Goal: Task Accomplishment & Management: Use online tool/utility

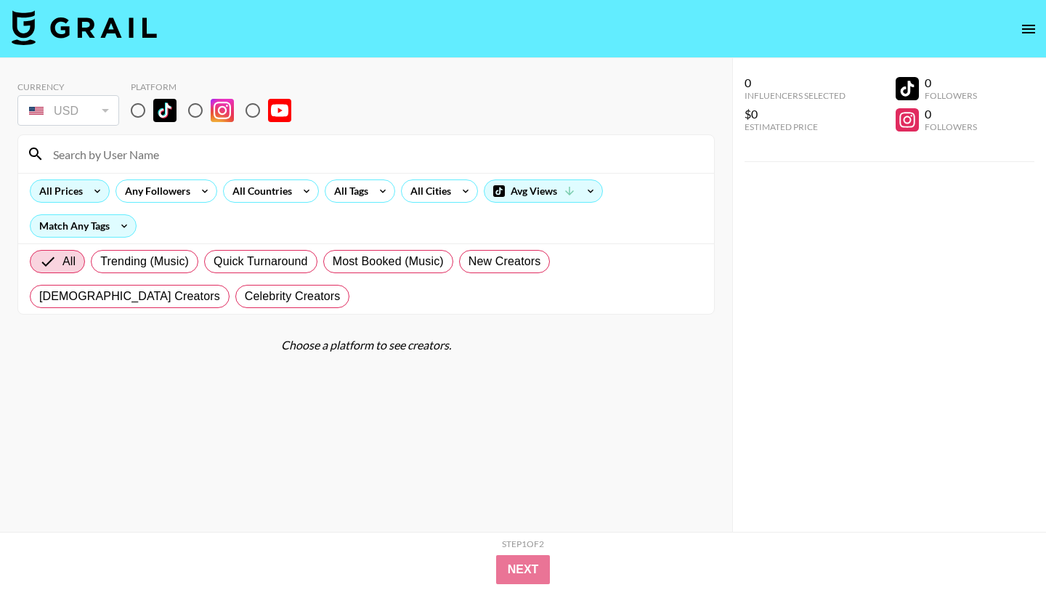
click at [84, 195] on div "All Prices" at bounding box center [70, 190] width 80 height 23
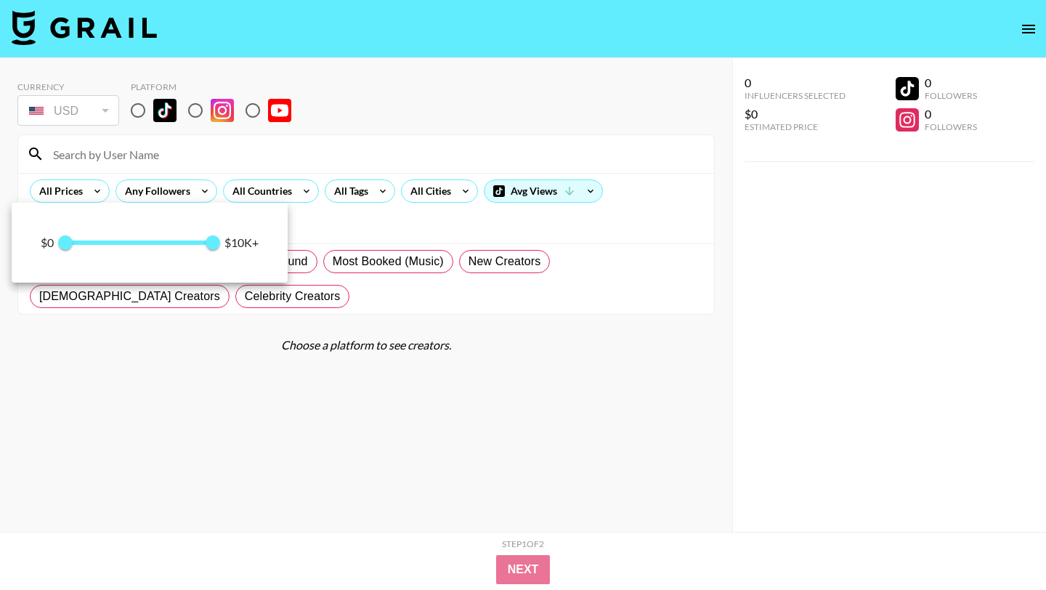
click at [267, 152] on div at bounding box center [523, 295] width 1046 height 590
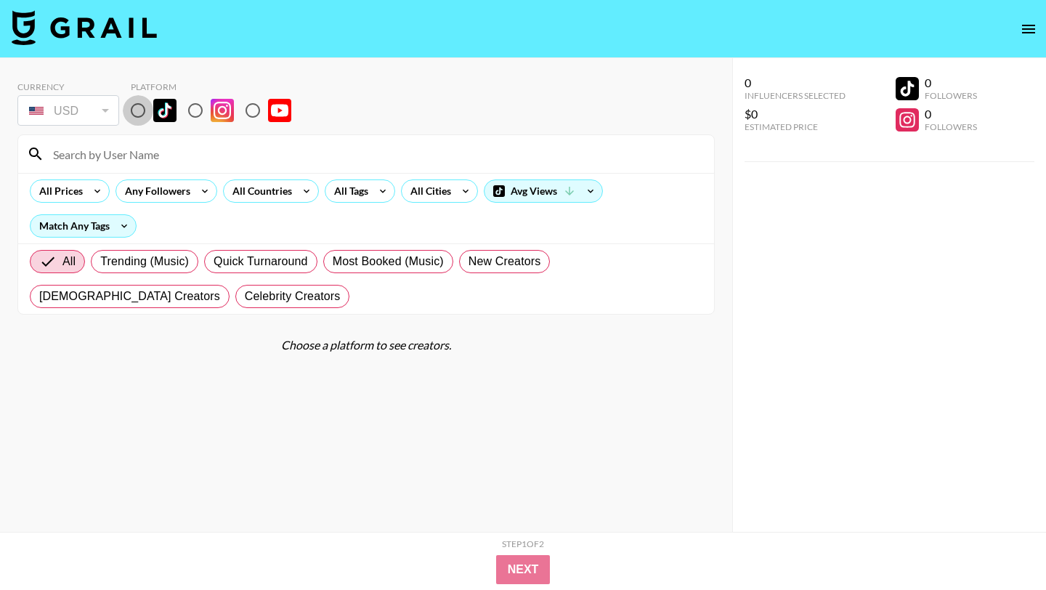
click at [146, 105] on input "radio" at bounding box center [138, 110] width 31 height 31
radio input "true"
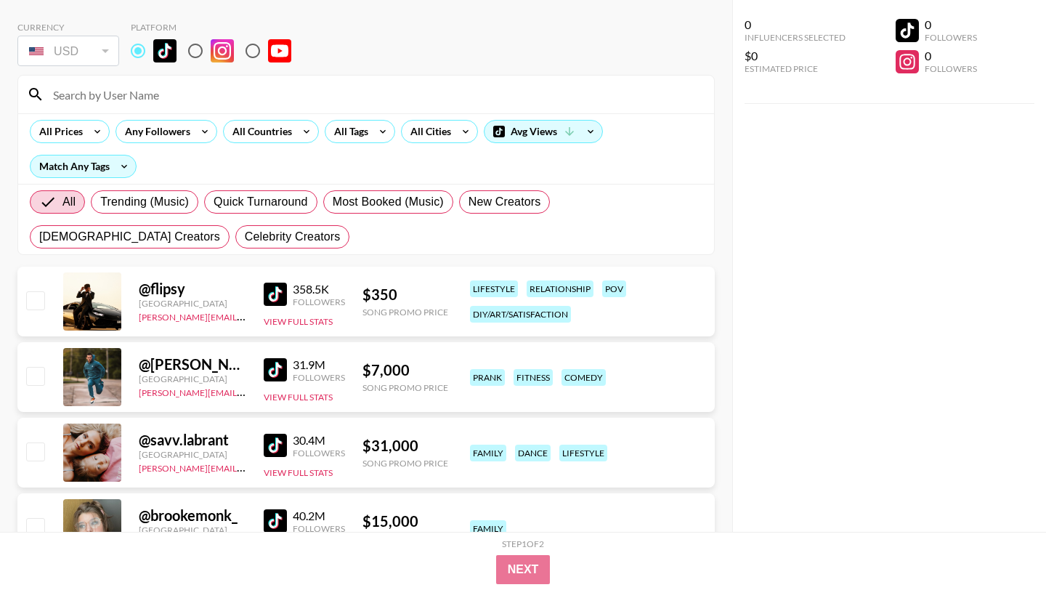
scroll to position [47, 0]
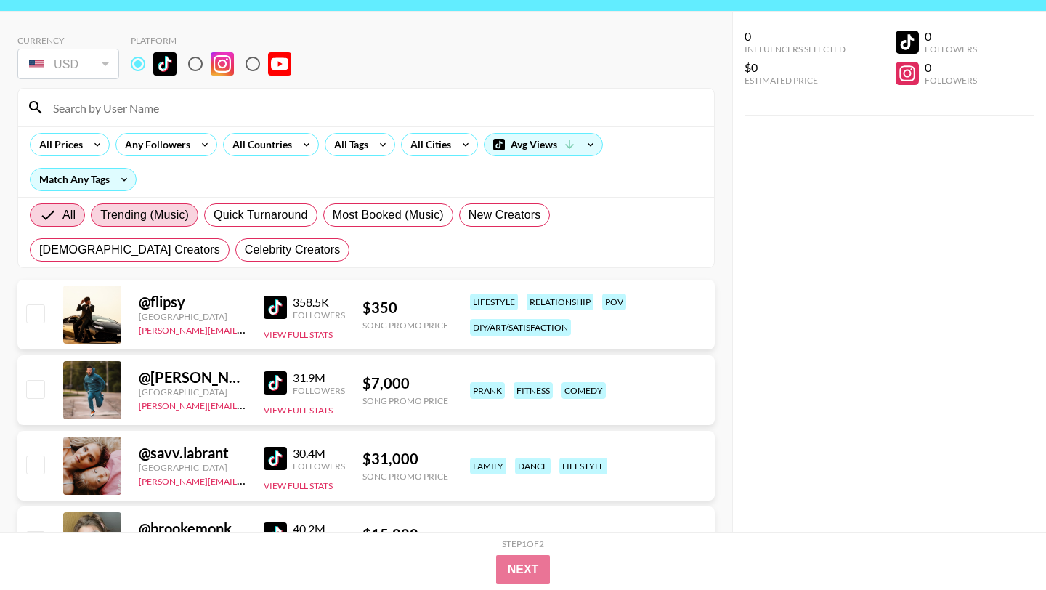
click at [159, 211] on span "Trending (Music)" at bounding box center [144, 214] width 89 height 17
click at [100, 215] on input "Trending (Music)" at bounding box center [100, 215] width 0 height 0
radio input "true"
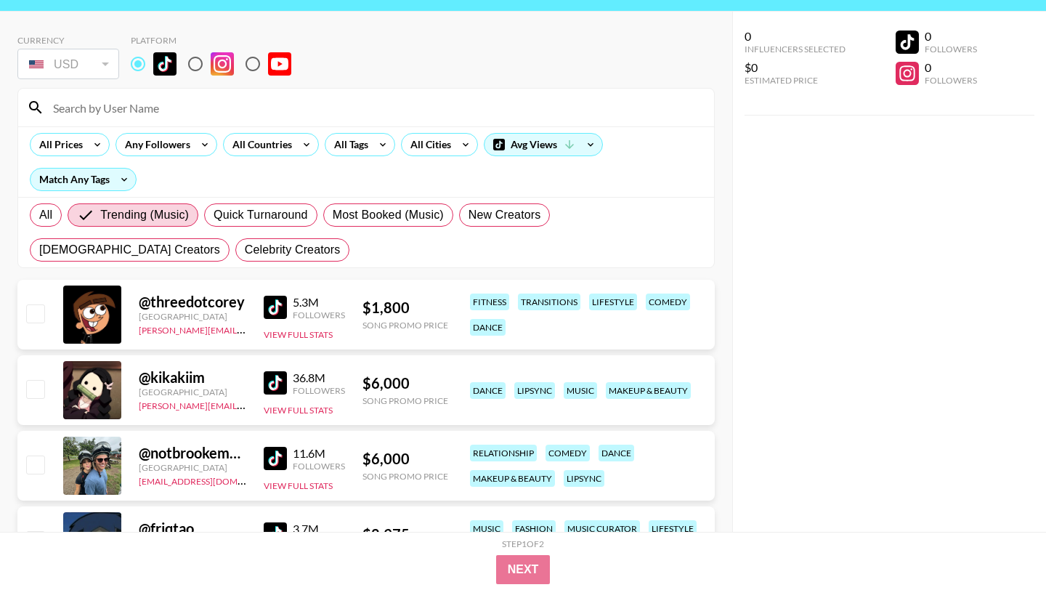
click at [272, 307] on img at bounding box center [275, 307] width 23 height 23
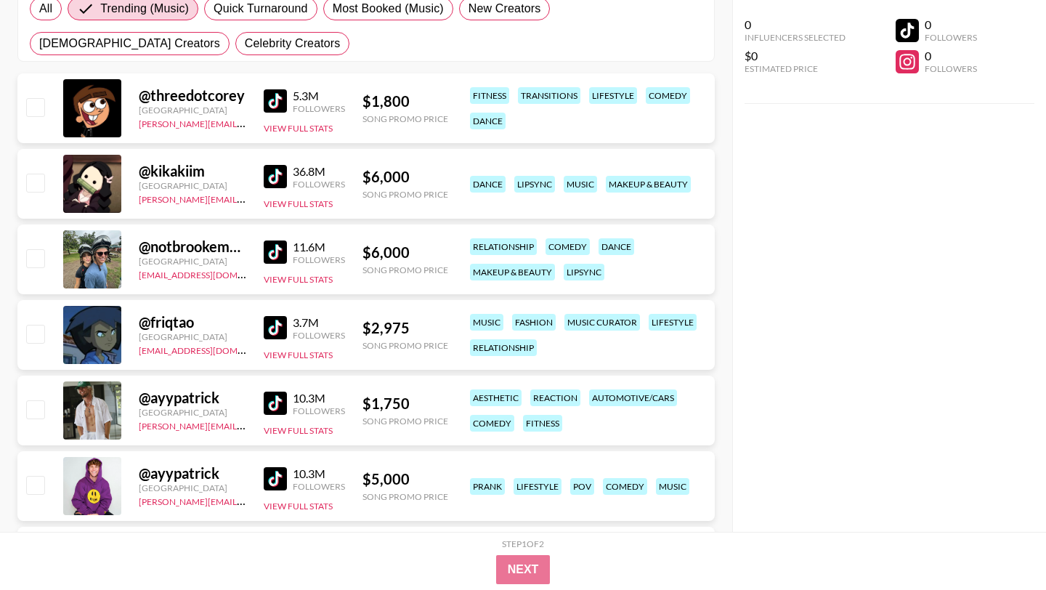
scroll to position [262, 0]
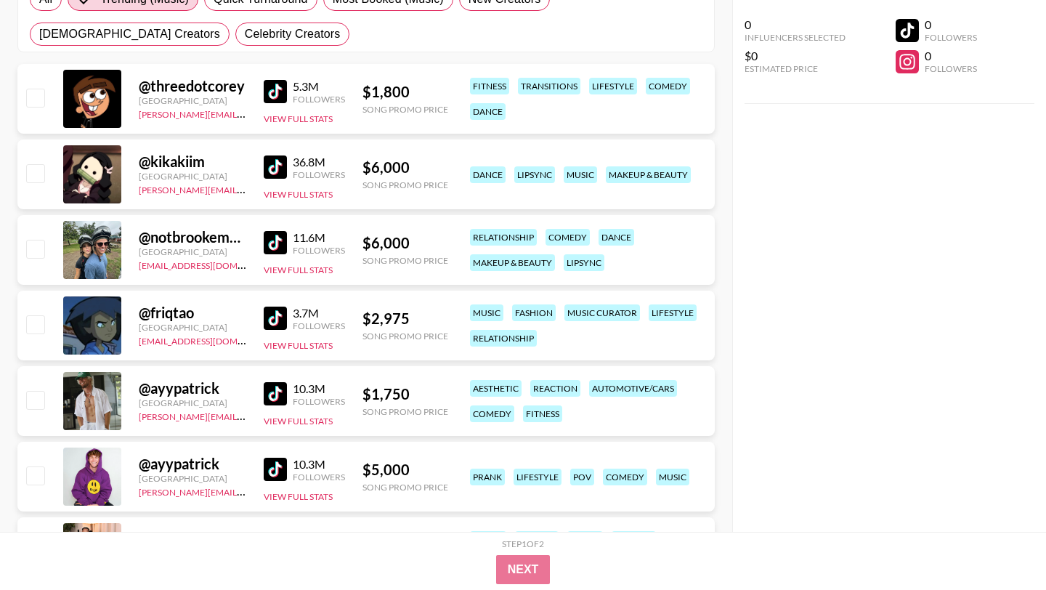
click at [279, 392] on img at bounding box center [275, 393] width 23 height 23
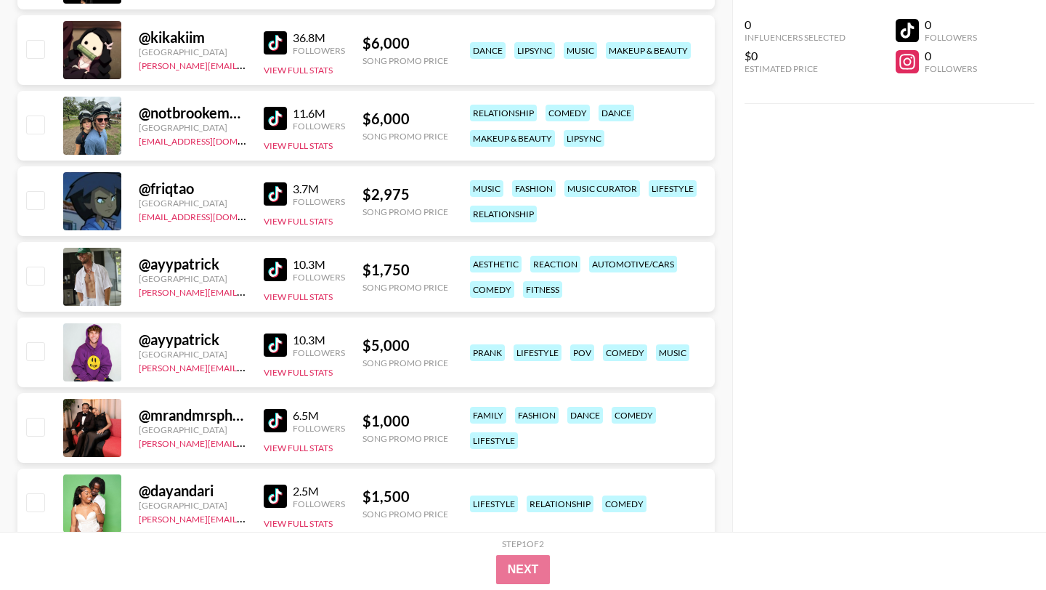
click at [276, 342] on img at bounding box center [275, 345] width 23 height 23
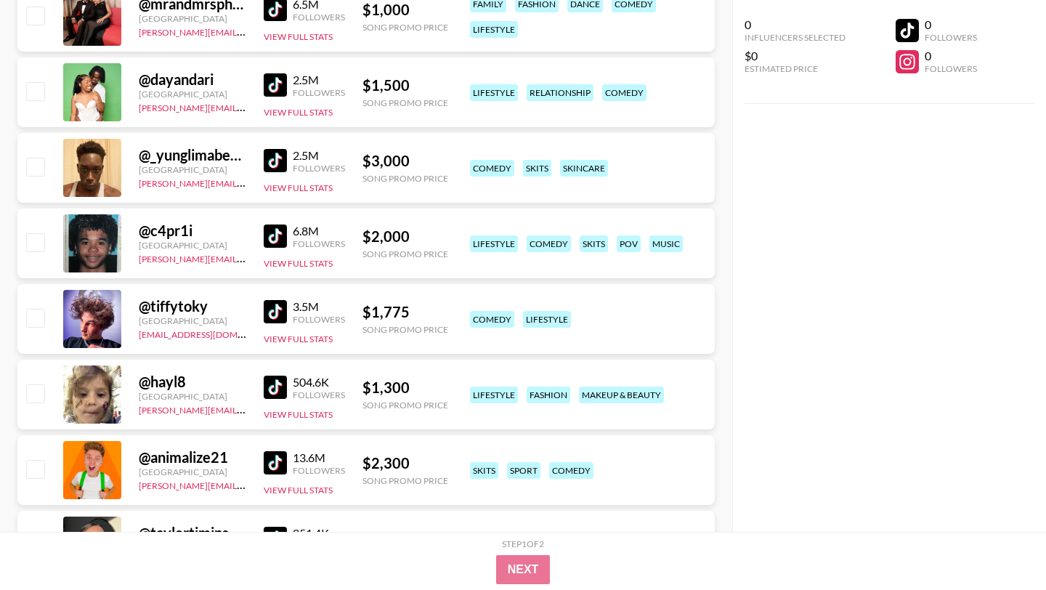
scroll to position [755, 0]
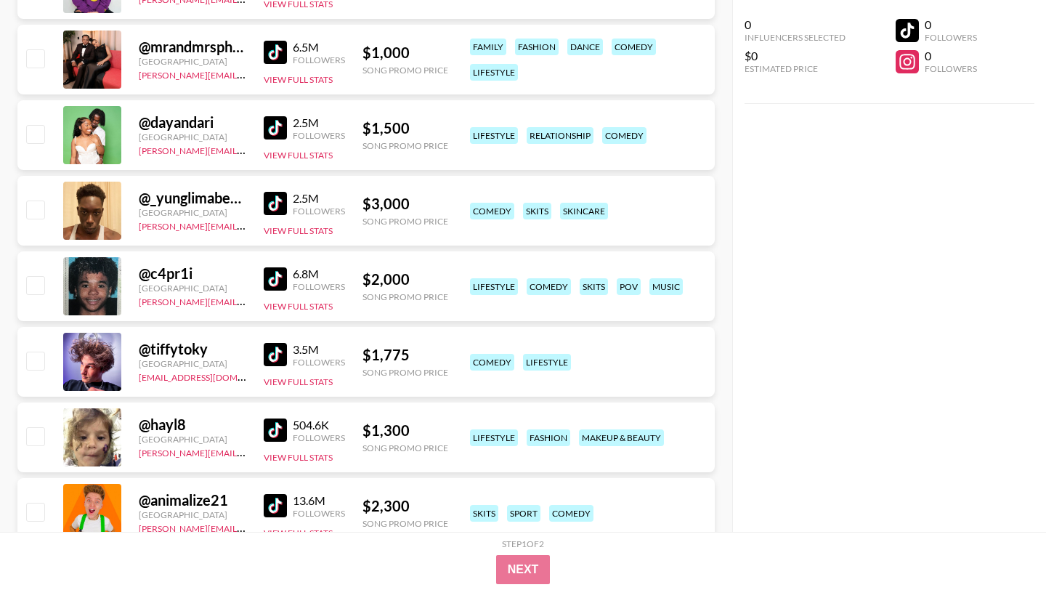
click at [273, 134] on img at bounding box center [275, 127] width 23 height 23
